Goal: Navigation & Orientation: Find specific page/section

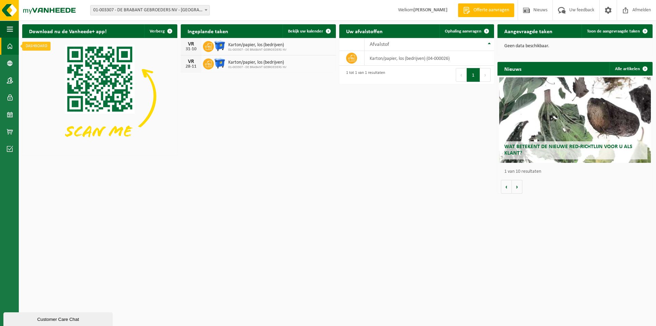
click at [7, 46] on span at bounding box center [10, 46] width 6 height 17
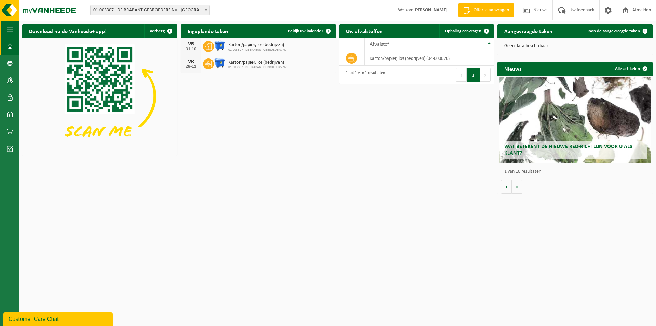
click at [10, 31] on span "button" at bounding box center [10, 29] width 6 height 17
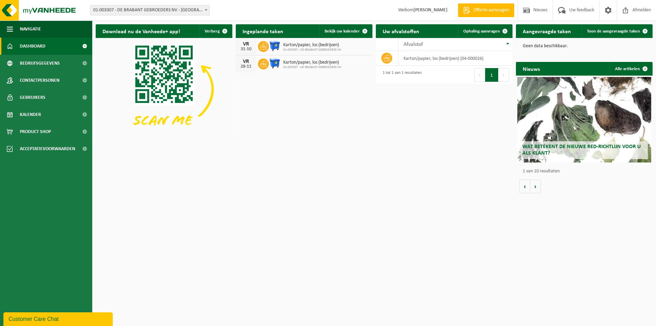
click at [30, 46] on span "Dashboard" at bounding box center [33, 46] width 26 height 17
click at [32, 59] on span "Bedrijfsgegevens" at bounding box center [40, 63] width 40 height 17
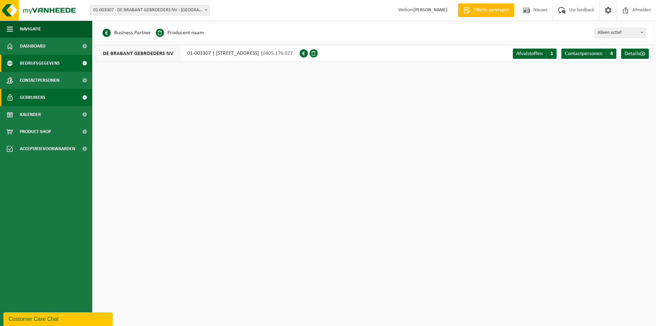
click at [26, 95] on span "Gebruikers" at bounding box center [33, 97] width 26 height 17
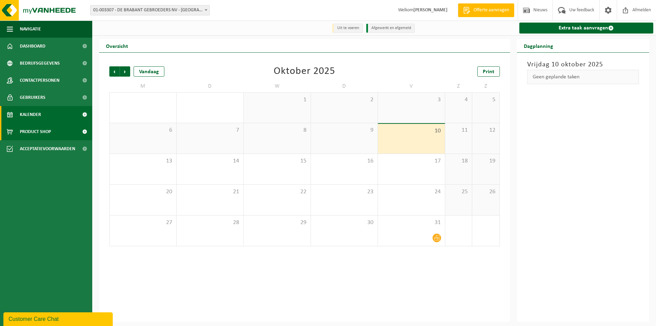
click at [34, 131] on span "Product Shop" at bounding box center [35, 131] width 31 height 17
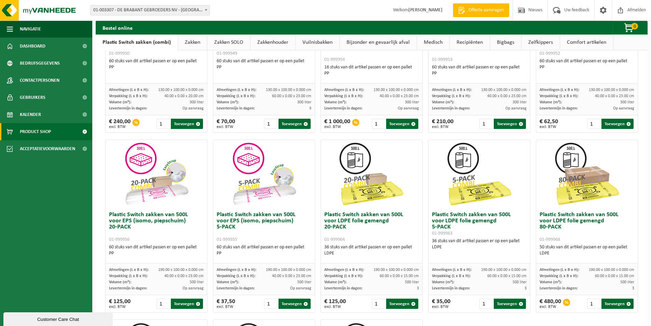
scroll to position [239, 0]
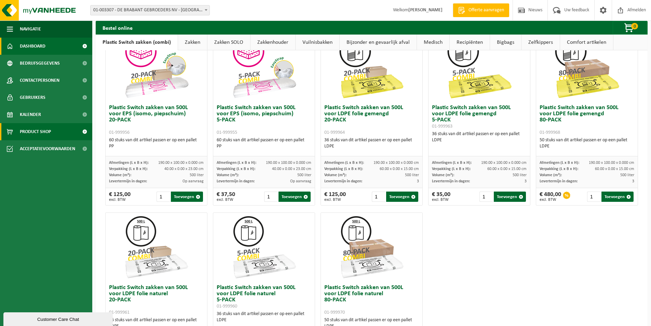
click at [26, 54] on span "Dashboard" at bounding box center [33, 46] width 26 height 17
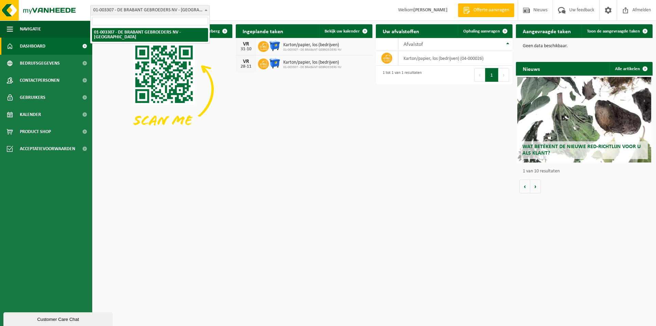
click at [178, 11] on span "01-003307 - DE BRABANT GEBROEDERS NV - [GEOGRAPHIC_DATA]" at bounding box center [150, 10] width 119 height 10
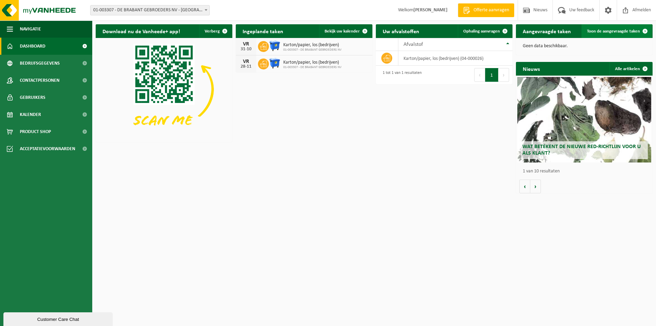
click at [632, 28] on link "Toon de aangevraagde taken" at bounding box center [617, 31] width 70 height 14
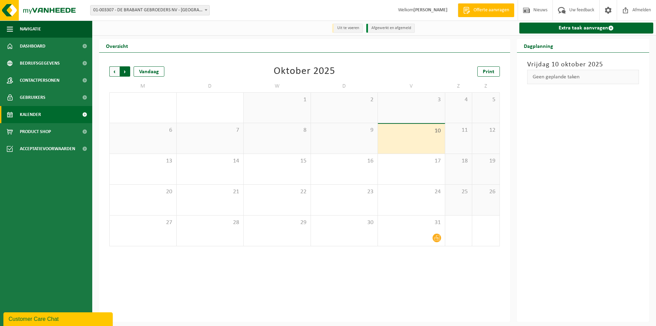
click at [115, 74] on span "Vorige" at bounding box center [114, 71] width 10 height 10
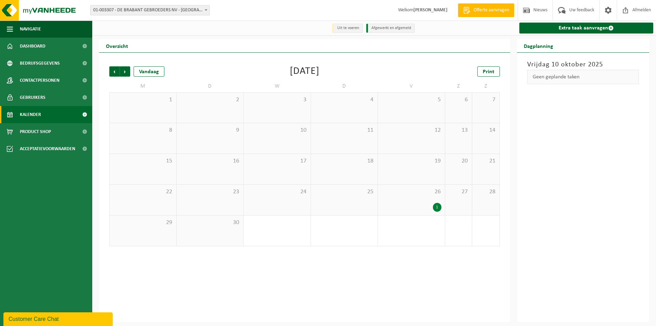
click at [115, 74] on span "Vorige" at bounding box center [114, 71] width 10 height 10
click at [437, 238] on div "1" at bounding box center [437, 237] width 9 height 9
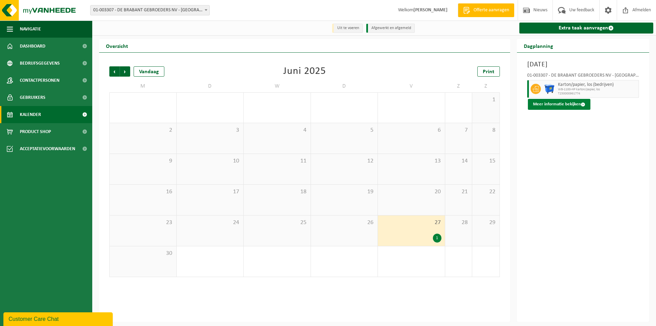
click at [557, 103] on button "Meer informatie bekijken" at bounding box center [559, 104] width 63 height 11
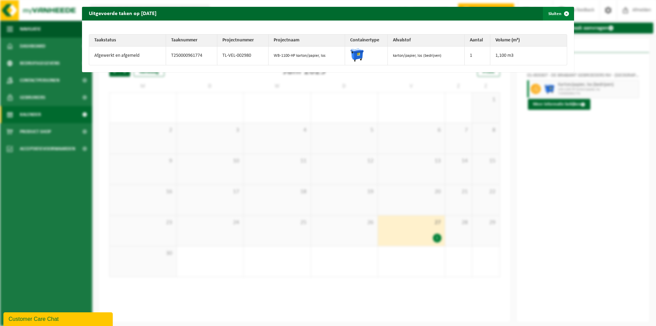
click at [552, 12] on button "Sluiten" at bounding box center [558, 14] width 30 height 14
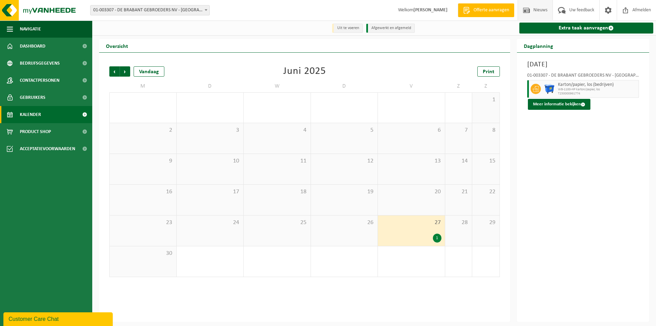
click at [530, 7] on span at bounding box center [526, 10] width 10 height 20
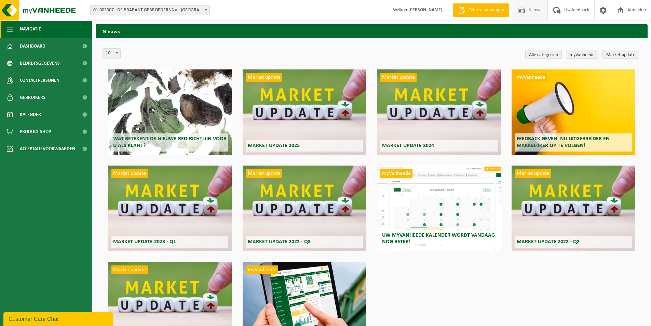
click at [18, 33] on button "Navigatie" at bounding box center [46, 29] width 92 height 17
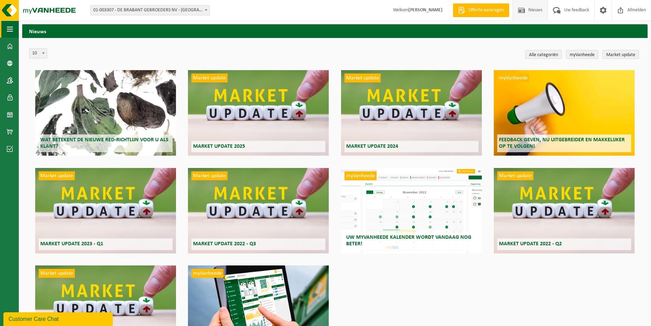
click at [9, 32] on span "button" at bounding box center [10, 29] width 6 height 17
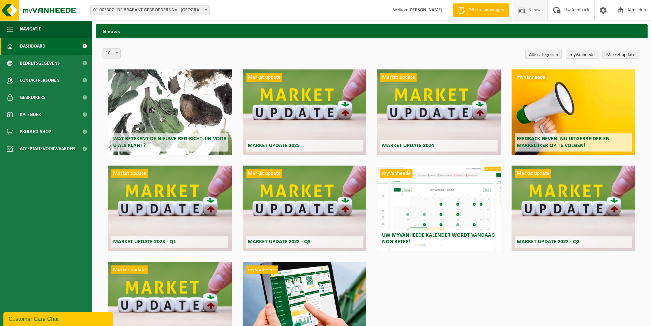
click at [11, 50] on span at bounding box center [10, 46] width 6 height 17
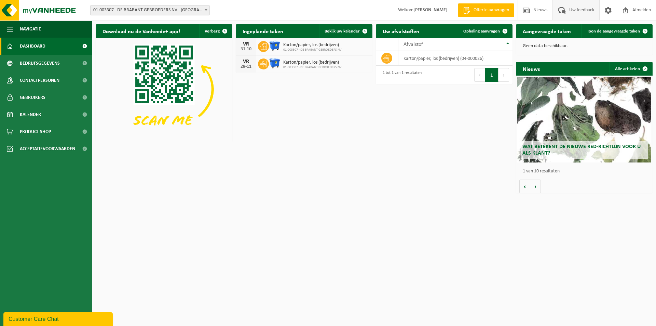
click at [560, 10] on span at bounding box center [561, 10] width 11 height 20
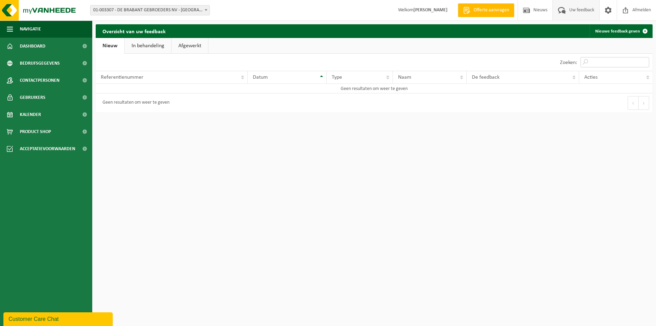
click at [596, 60] on input "Zoeken:" at bounding box center [615, 62] width 69 height 10
type input "facturen"
click at [52, 148] on span "Acceptatievoorwaarden" at bounding box center [47, 148] width 55 height 17
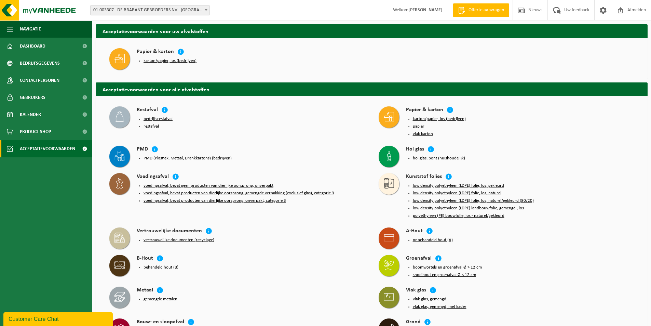
click at [427, 108] on h4 "Papier & karton" at bounding box center [424, 110] width 37 height 8
click at [387, 118] on icon at bounding box center [389, 116] width 10 height 10
click at [417, 119] on button "karton/papier, los (bedrijven)" at bounding box center [439, 118] width 53 height 5
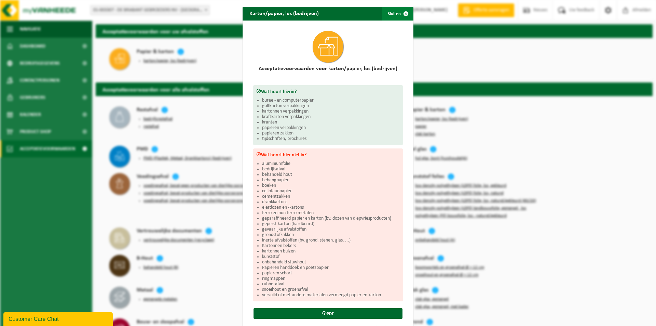
click at [394, 14] on button "Sluiten" at bounding box center [397, 14] width 30 height 14
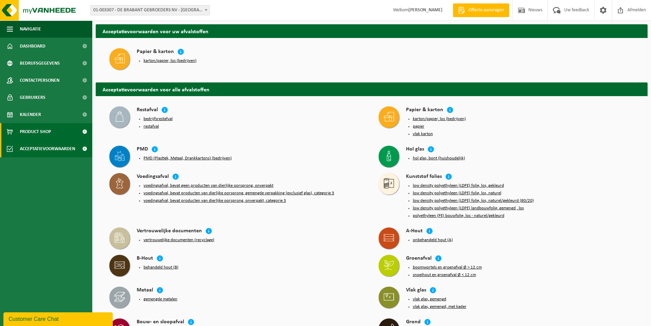
click at [39, 132] on span "Product Shop" at bounding box center [35, 131] width 31 height 17
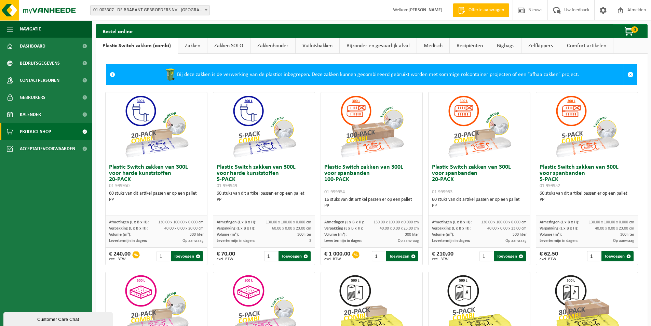
click at [408, 11] on strong "[PERSON_NAME]" at bounding box center [425, 10] width 34 height 5
click at [23, 11] on img at bounding box center [41, 10] width 82 height 21
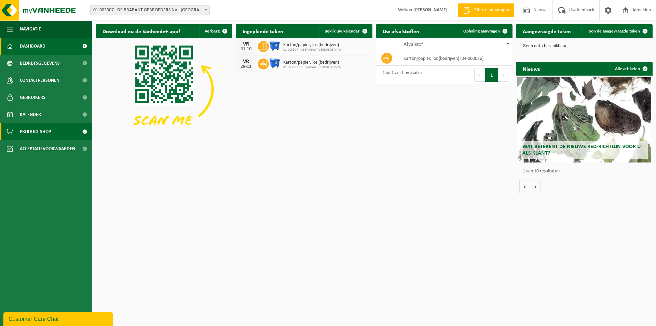
click at [39, 129] on span "Product Shop" at bounding box center [35, 131] width 31 height 17
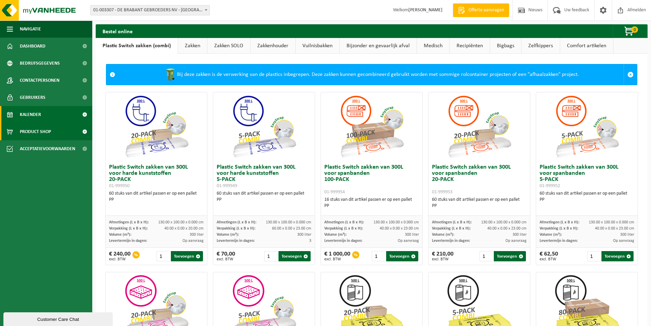
click at [27, 112] on span "Kalender" at bounding box center [30, 114] width 21 height 17
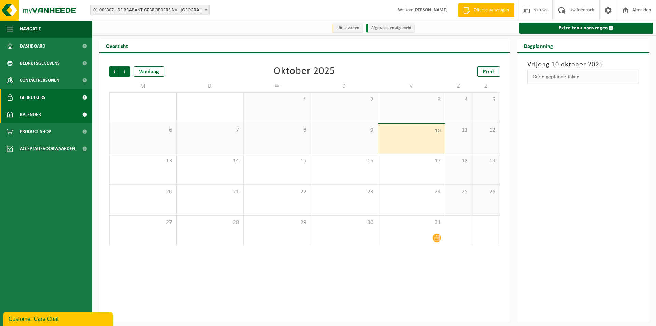
click at [31, 97] on span "Gebruikers" at bounding box center [33, 97] width 26 height 17
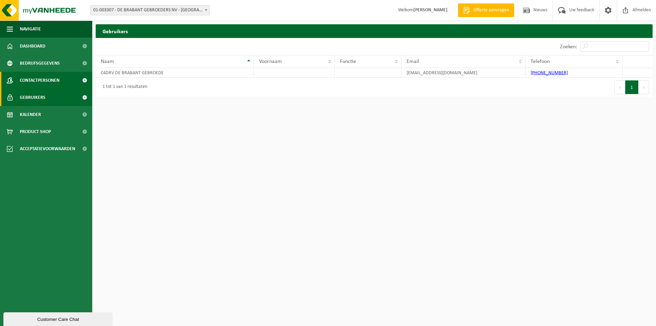
click at [46, 78] on span "Contactpersonen" at bounding box center [40, 80] width 40 height 17
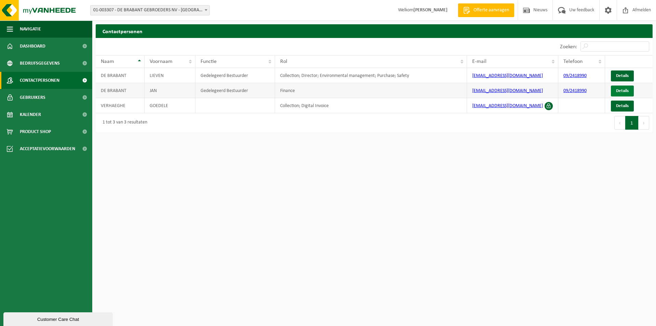
click at [626, 93] on span "Details" at bounding box center [622, 90] width 13 height 4
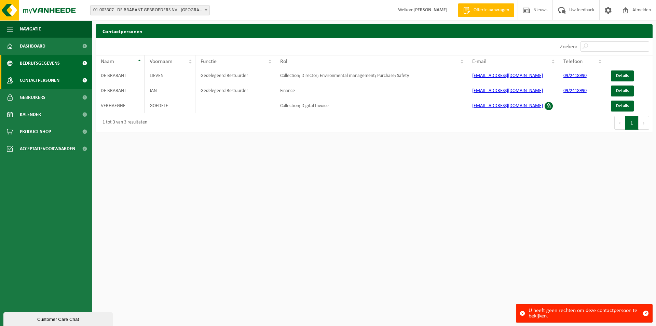
click at [29, 60] on span "Bedrijfsgegevens" at bounding box center [40, 63] width 40 height 17
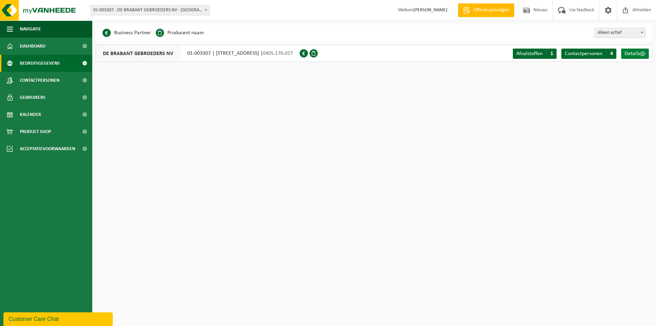
click at [639, 54] on span "Details" at bounding box center [632, 53] width 15 height 5
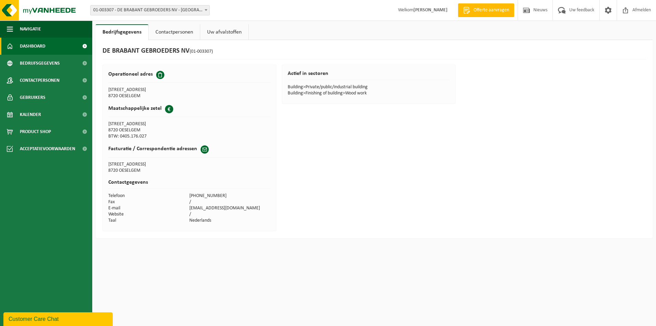
click at [31, 46] on span "Dashboard" at bounding box center [33, 46] width 26 height 17
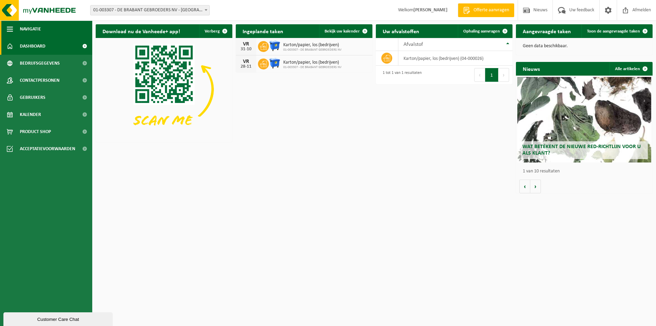
click at [38, 30] on span "Navigatie" at bounding box center [30, 29] width 21 height 17
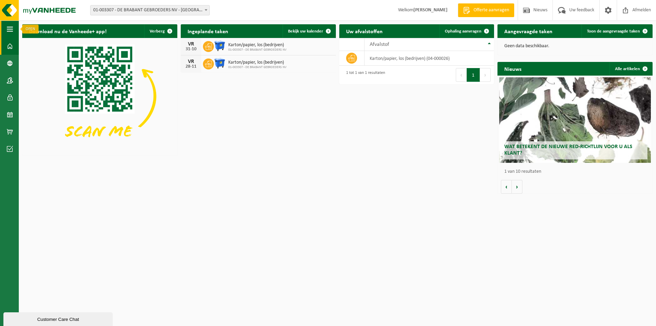
click at [12, 29] on span "button" at bounding box center [10, 29] width 6 height 17
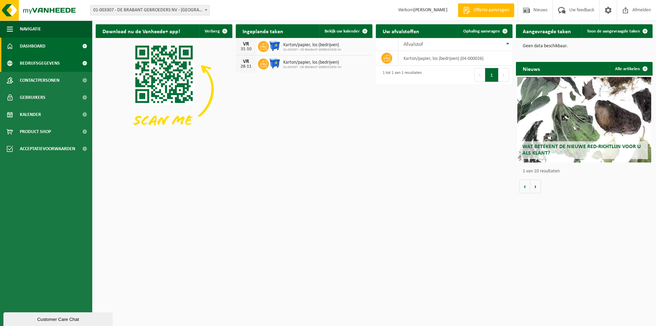
click at [36, 64] on span "Bedrijfsgegevens" at bounding box center [40, 63] width 40 height 17
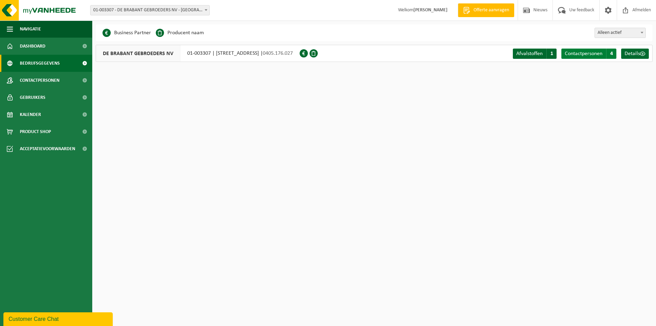
click at [585, 54] on span "Contactpersonen" at bounding box center [584, 53] width 38 height 5
